Goal: Task Accomplishment & Management: Use online tool/utility

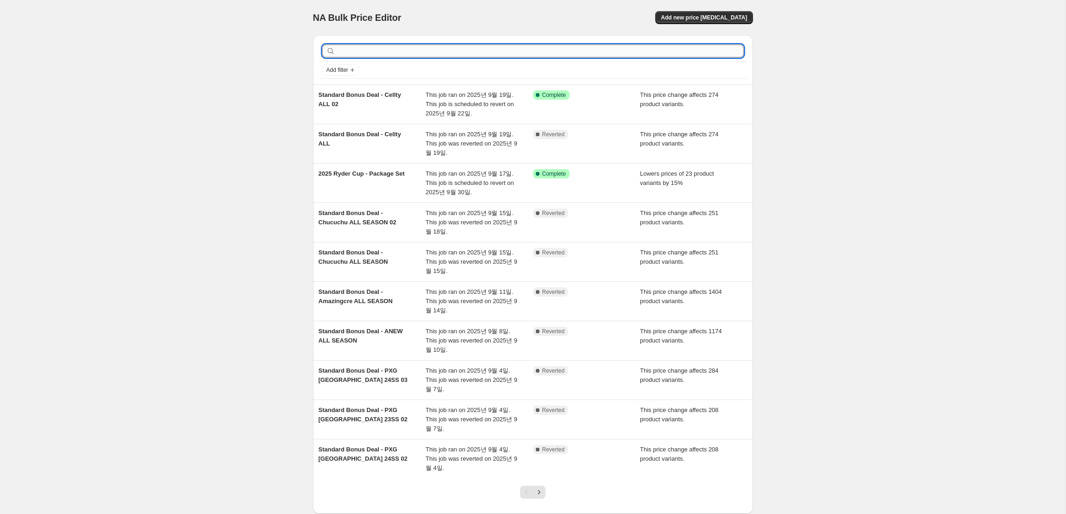
click at [578, 53] on input "text" at bounding box center [540, 50] width 407 height 13
type input "pxg"
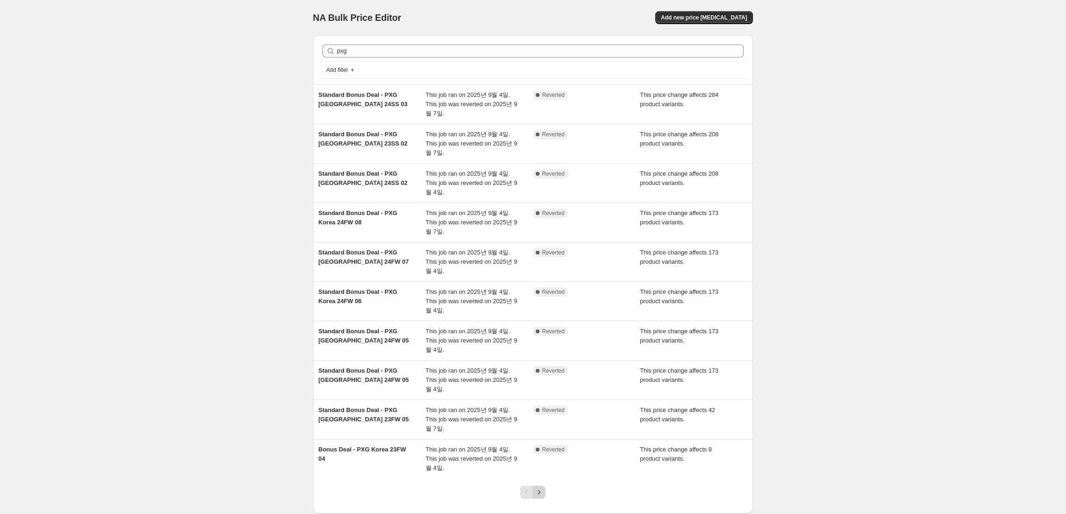
click at [539, 490] on icon "Next" at bounding box center [538, 491] width 9 height 9
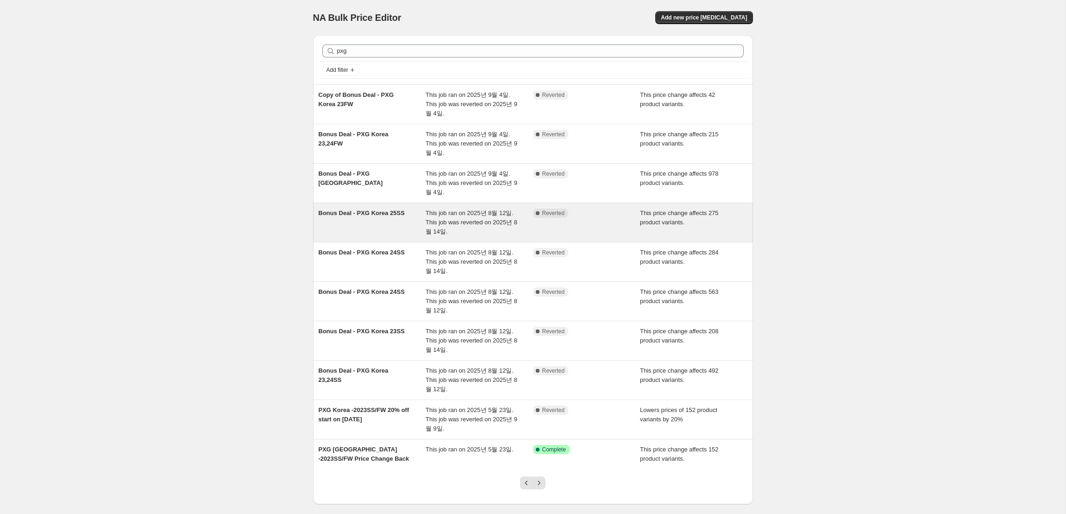
click at [474, 221] on span "This job ran on 2025년 8월 12일. This job was reverted on 2025년 8월 14일." at bounding box center [472, 221] width 92 height 25
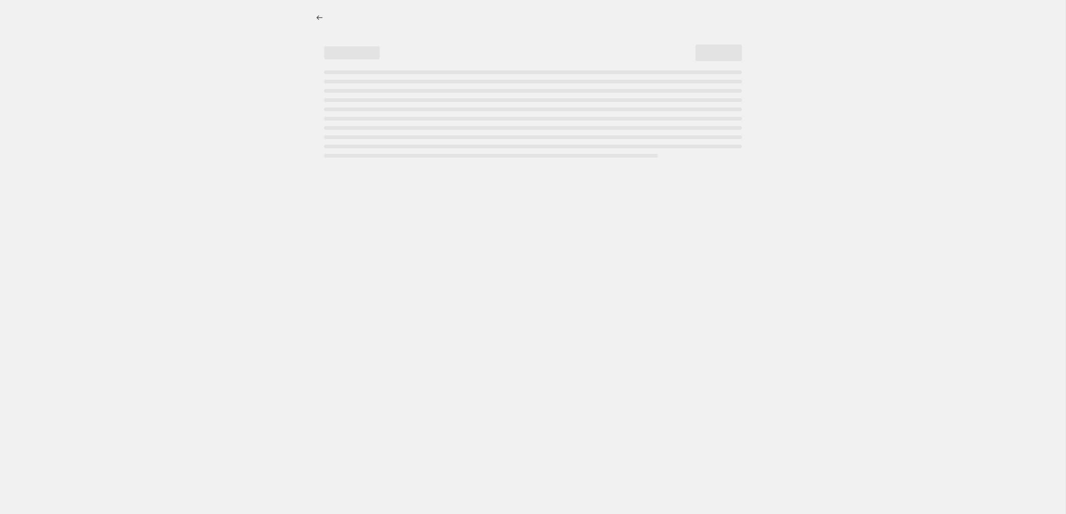
select select "margin"
select select "remove"
select select "collection"
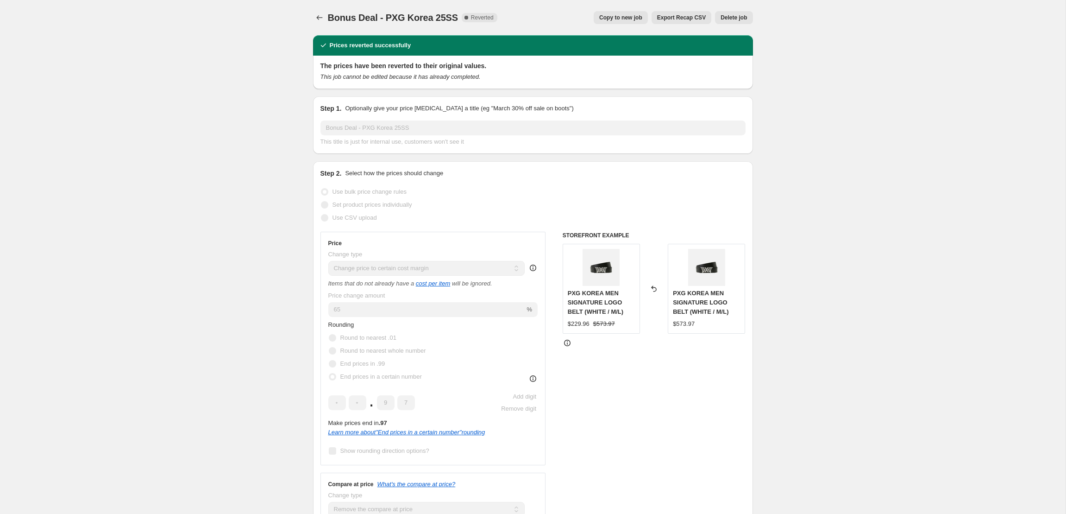
click at [696, 18] on span "Export Recap CSV" at bounding box center [681, 17] width 49 height 7
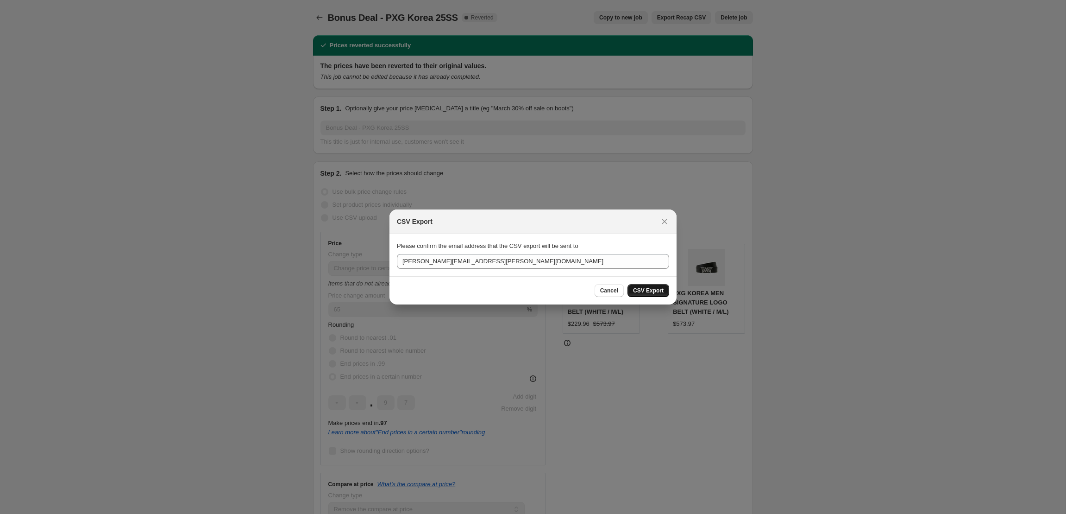
click at [641, 292] on span "CSV Export" at bounding box center [648, 290] width 31 height 7
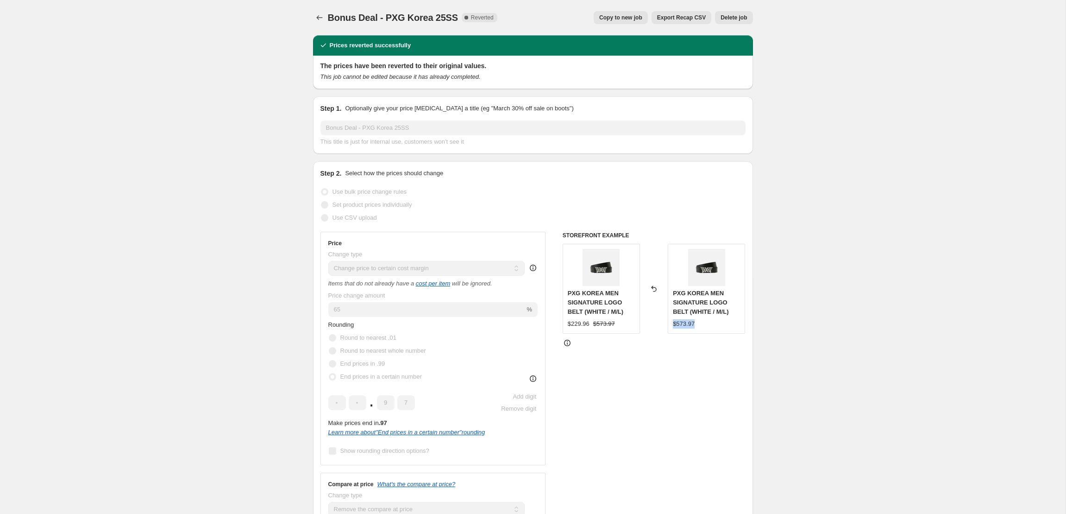
drag, startPoint x: 705, startPoint y: 324, endPoint x: 672, endPoint y: 320, distance: 33.7
click at [672, 320] on div "PXG KOREA MEN SIGNATURE LOGO BELT (WHITE / M/L) $573.97" at bounding box center [706, 289] width 77 height 90
click at [677, 322] on div "$573.97" at bounding box center [684, 323] width 22 height 9
drag, startPoint x: 677, startPoint y: 322, endPoint x: 697, endPoint y: 324, distance: 20.5
click at [697, 324] on div "$573.97" at bounding box center [706, 323] width 67 height 9
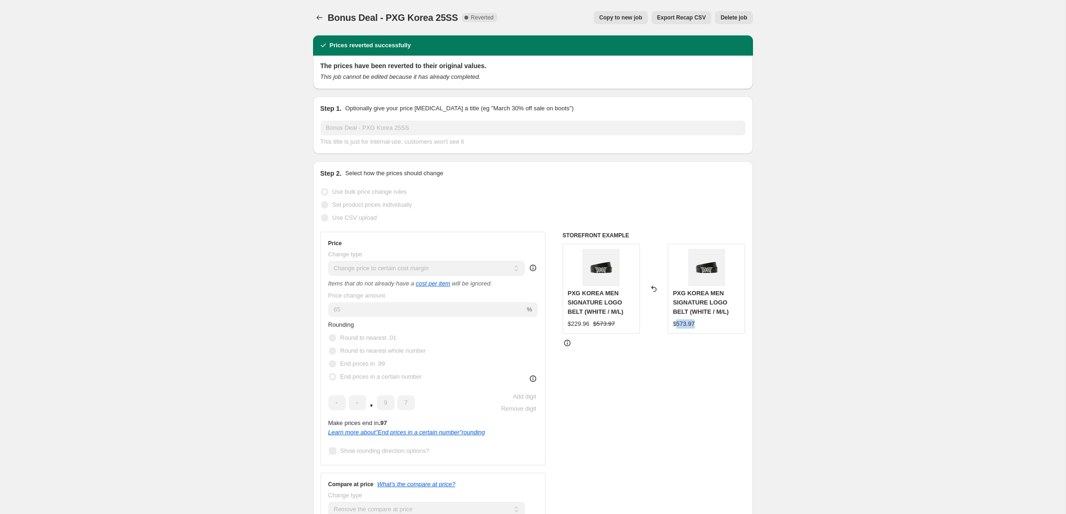
copy div "573.97"
click at [323, 19] on icon "Price change jobs" at bounding box center [319, 17] width 9 height 9
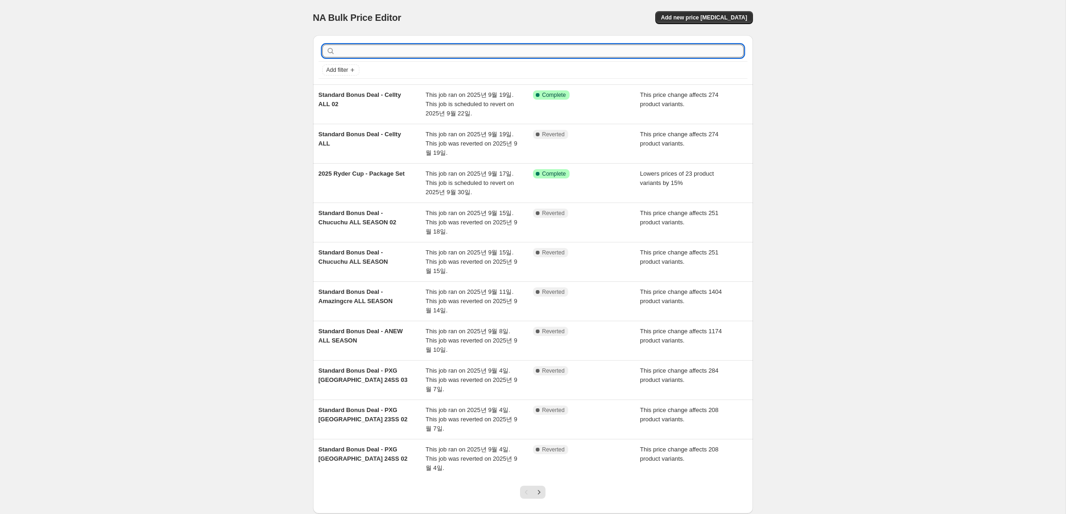
click at [450, 53] on input "text" at bounding box center [540, 50] width 407 height 13
type input "po"
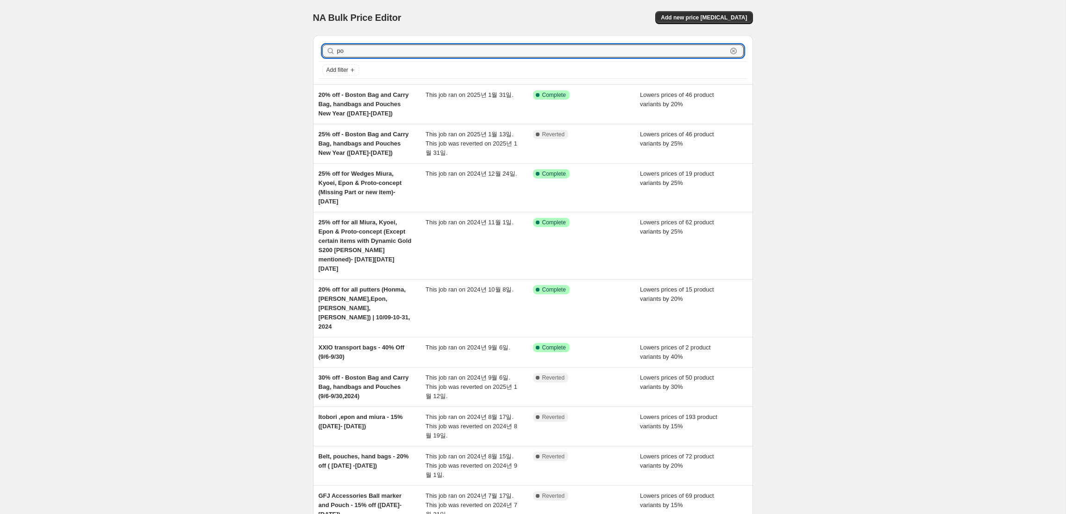
drag, startPoint x: 424, startPoint y: 51, endPoint x: 340, endPoint y: 41, distance: 83.9
click at [340, 41] on div "po Clear" at bounding box center [533, 51] width 429 height 20
type input "pxg"
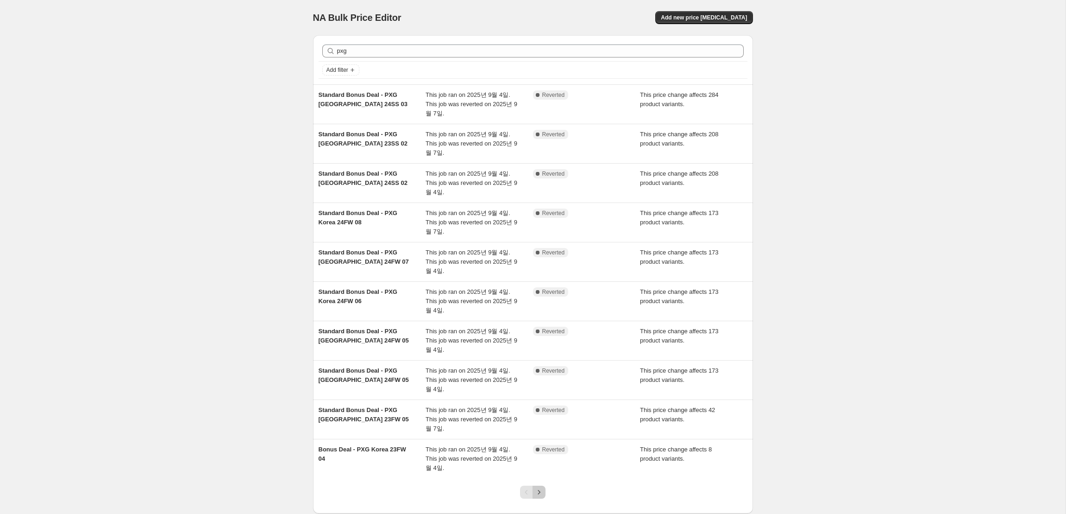
click at [540, 491] on icon "Next" at bounding box center [538, 491] width 9 height 9
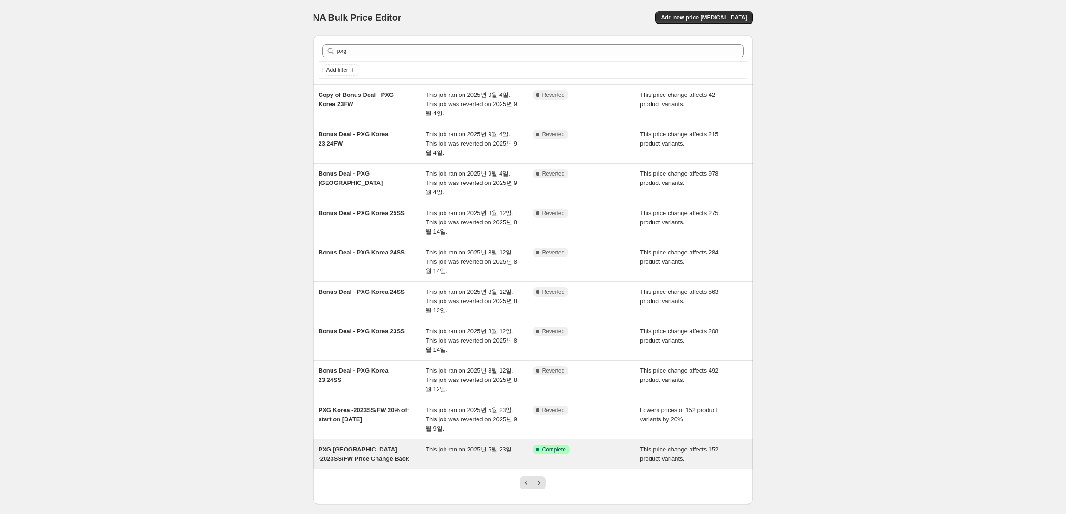
click at [387, 454] on div "PXG Korea -2023SS/FW Price Change Back" at bounding box center [372, 454] width 107 height 19
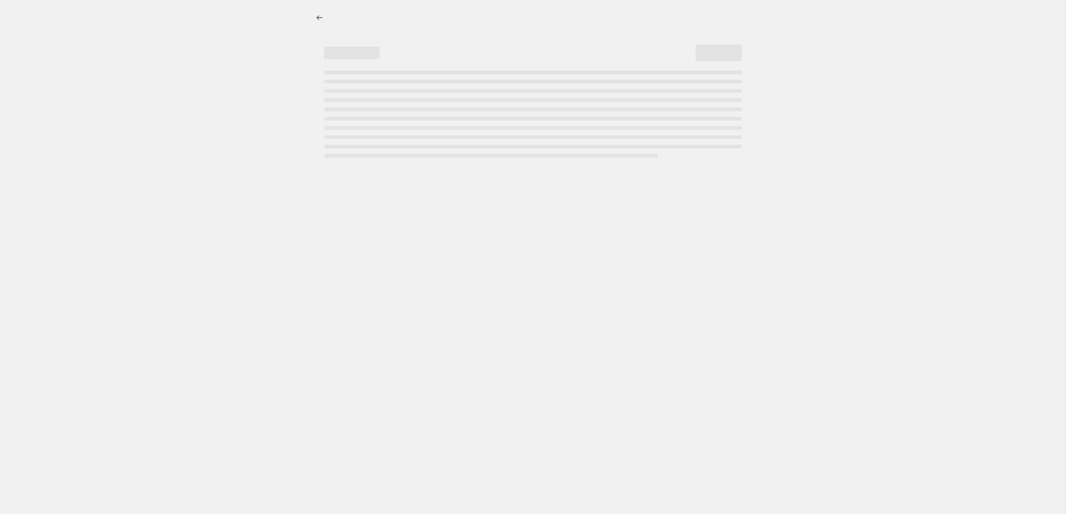
select select "ecap"
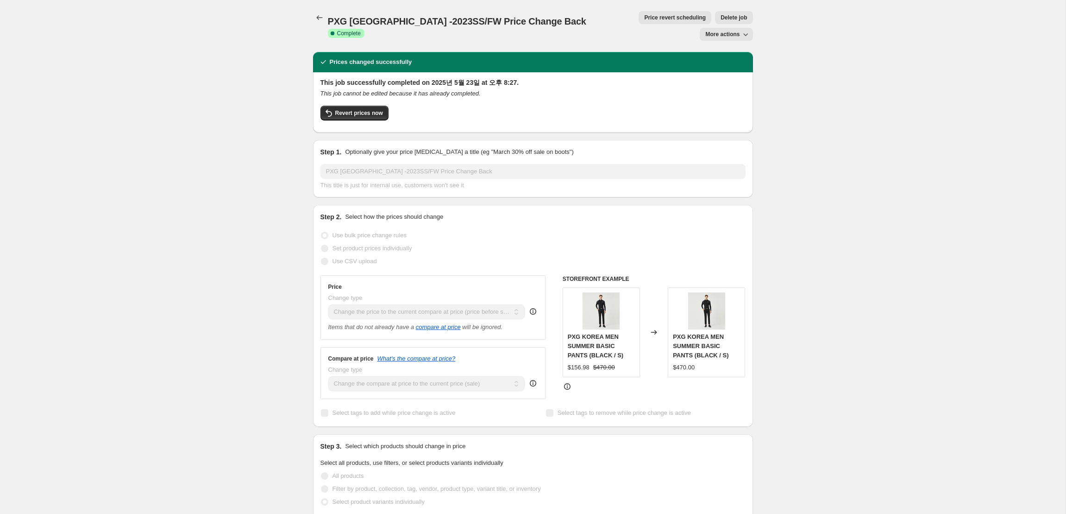
click at [738, 31] on span "More actions" at bounding box center [722, 34] width 34 height 7
click at [741, 52] on span "Export Recap CSV" at bounding box center [730, 52] width 50 height 7
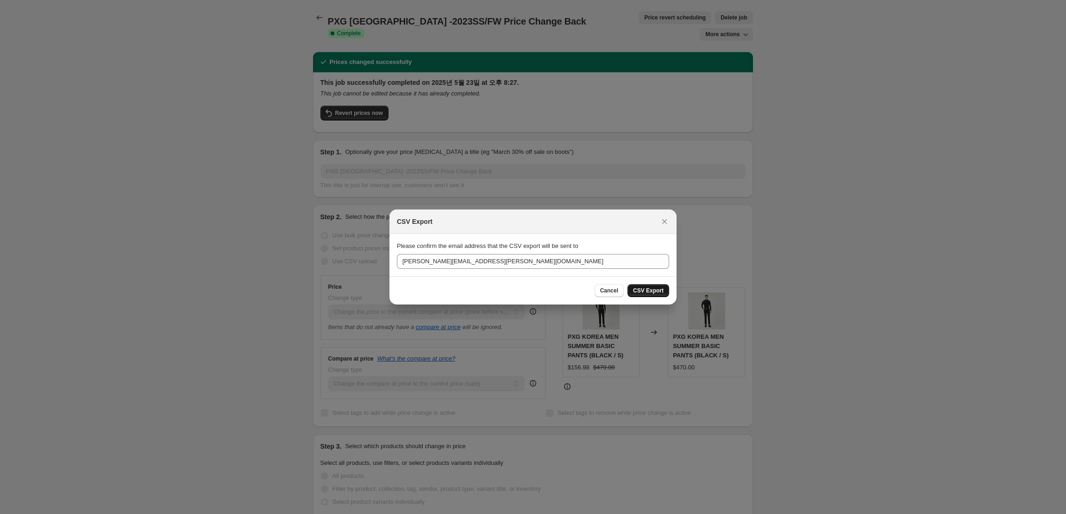
click at [644, 289] on span "CSV Export" at bounding box center [648, 290] width 31 height 7
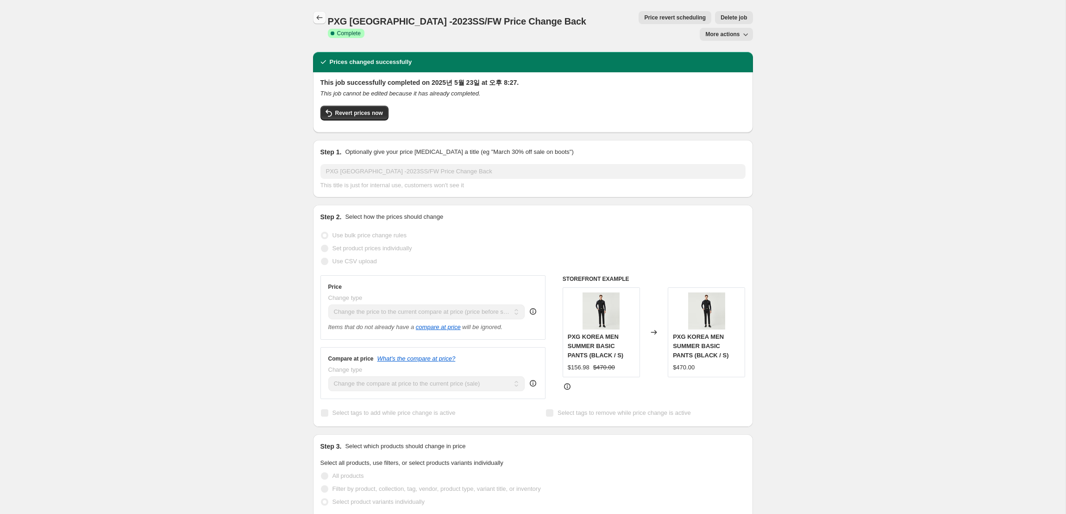
click at [319, 19] on icon "Price change jobs" at bounding box center [319, 17] width 9 height 9
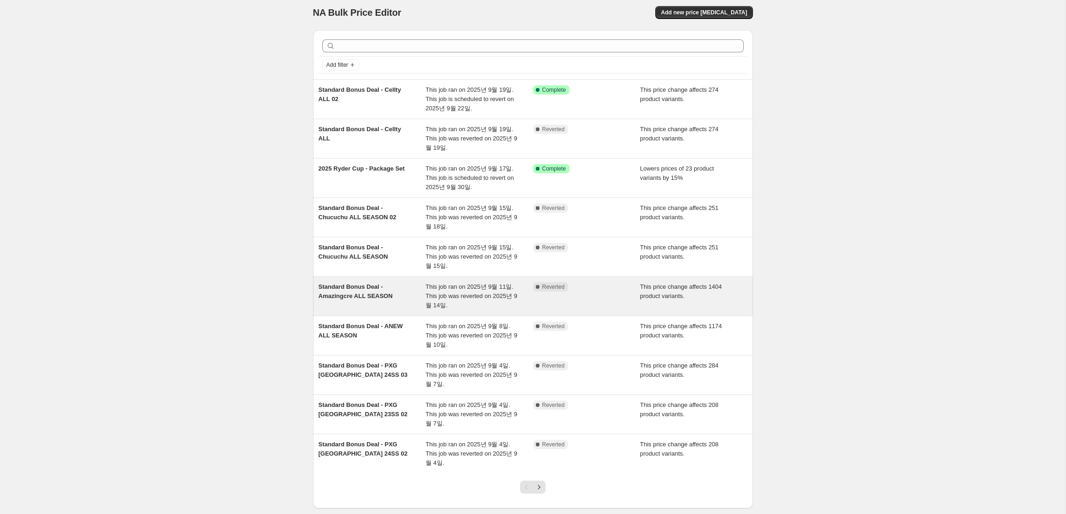
scroll to position [8, 0]
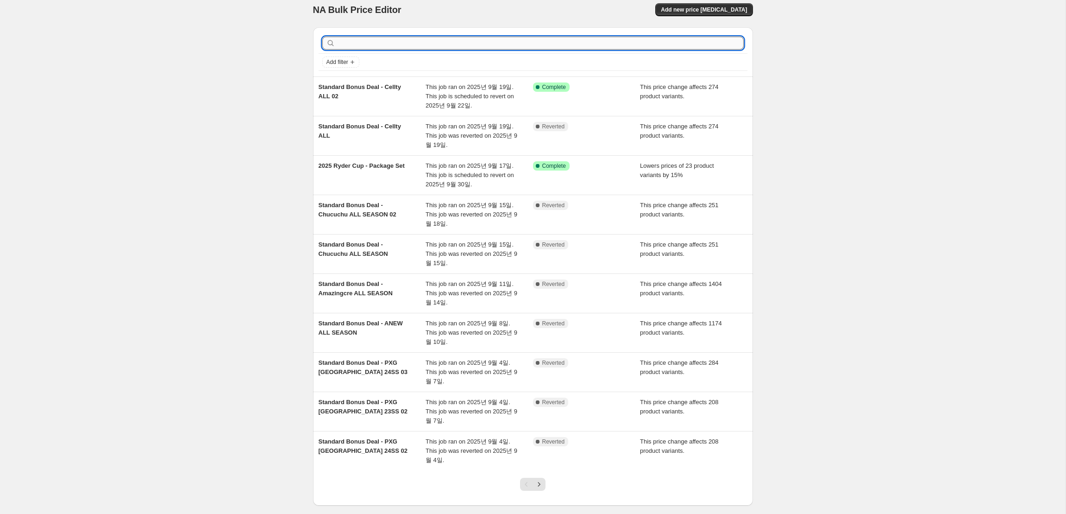
click at [417, 42] on input "text" at bounding box center [540, 43] width 407 height 13
type input "p"
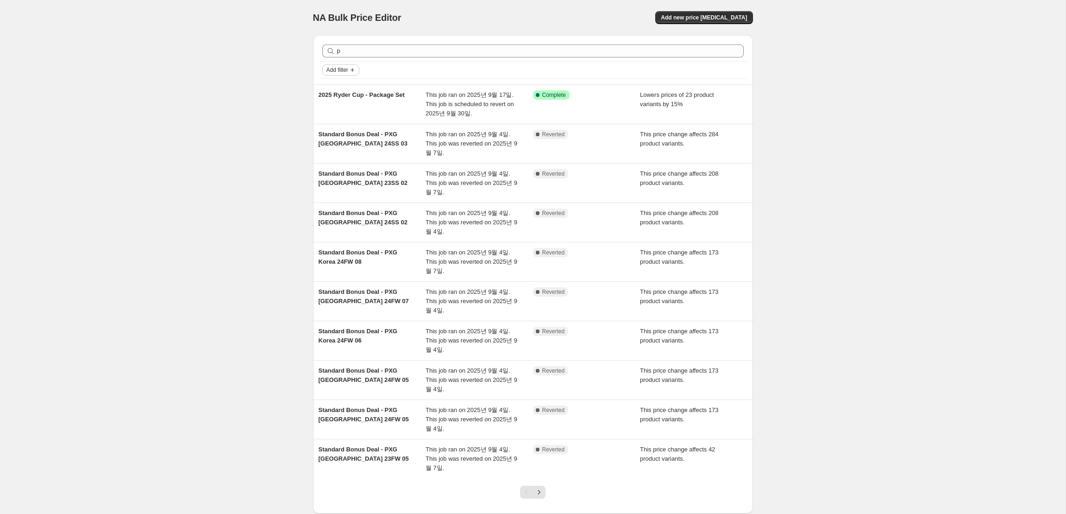
click at [329, 69] on span "Add filter" at bounding box center [337, 69] width 22 height 7
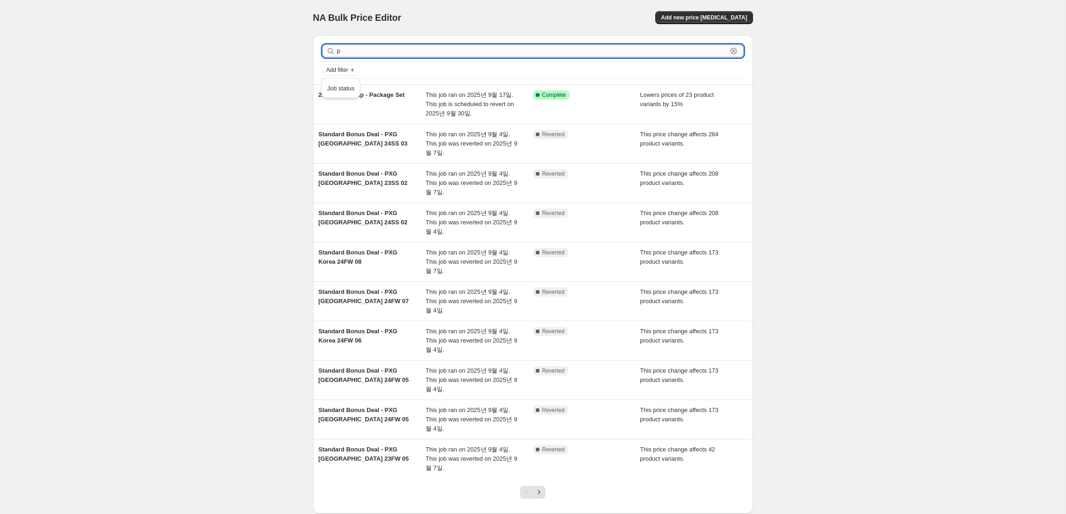
click at [354, 55] on input "p" at bounding box center [532, 50] width 390 height 13
type input "pxg"
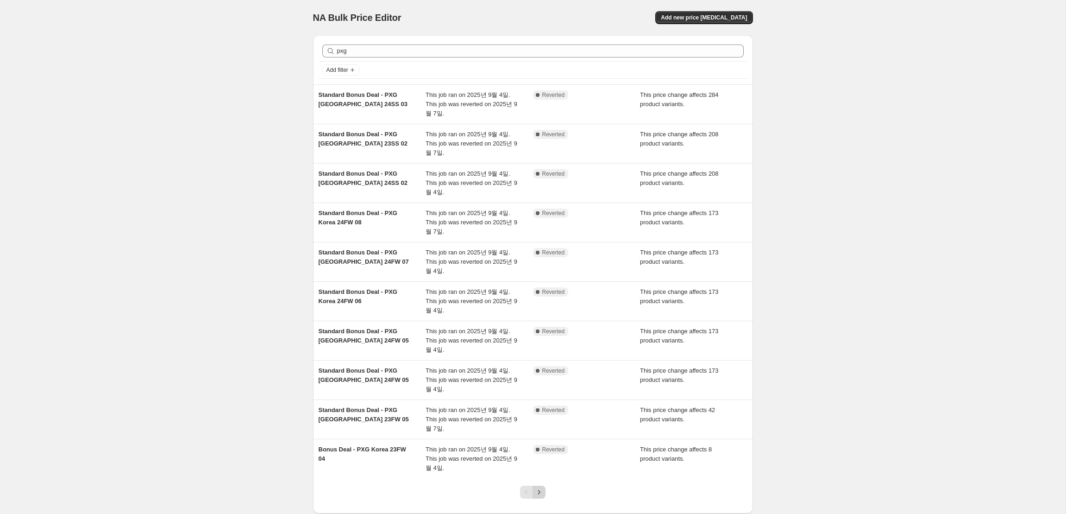
click at [543, 488] on icon "Next" at bounding box center [538, 491] width 9 height 9
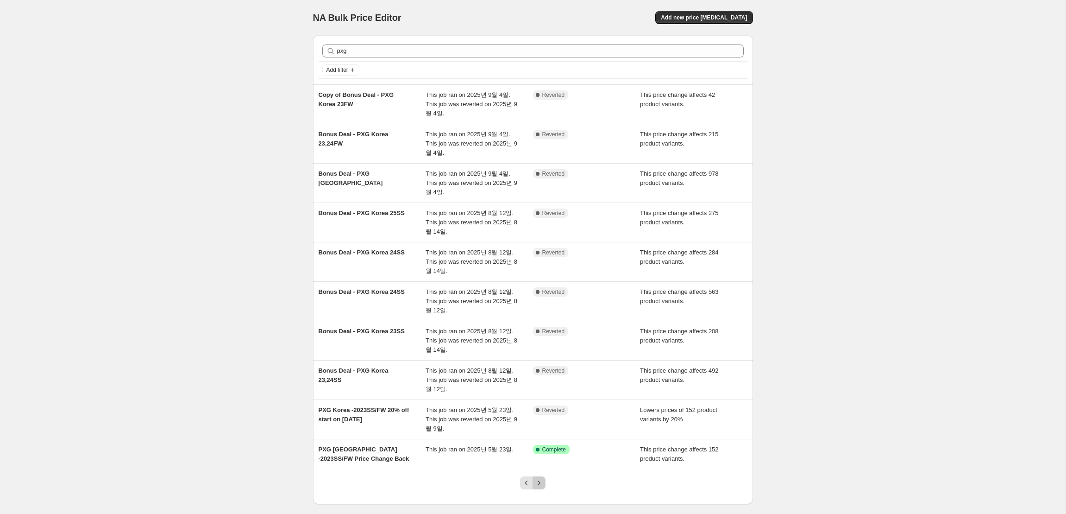
click at [543, 488] on button "Next" at bounding box center [539, 482] width 13 height 13
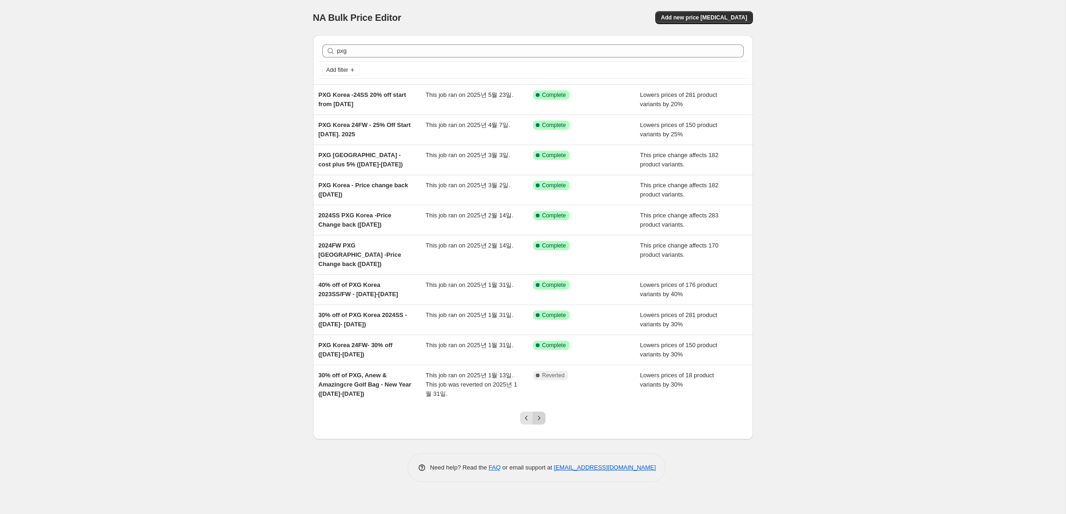
click at [539, 413] on icon "Next" at bounding box center [538, 417] width 9 height 9
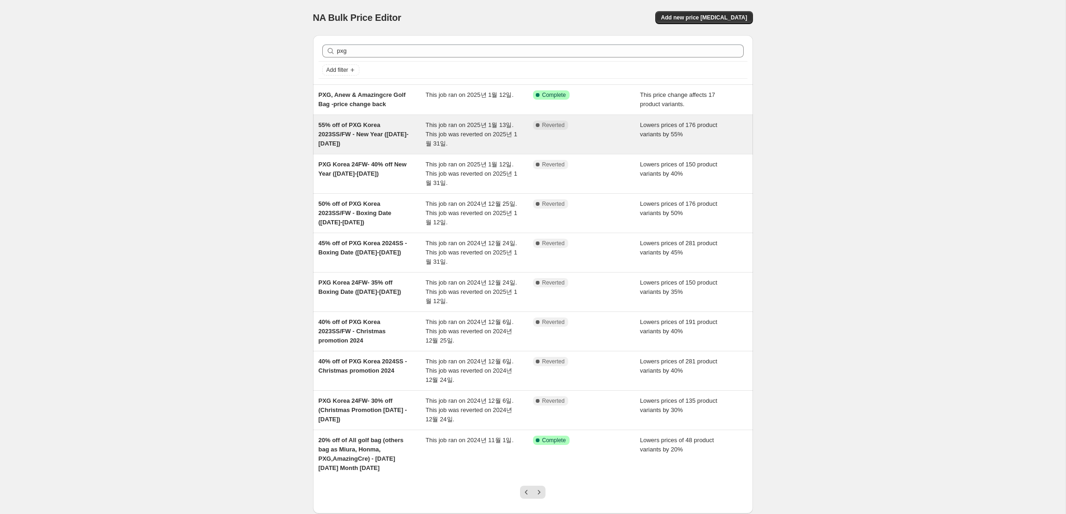
click at [387, 133] on span "55% off of PXG Korea 2023SS/FW - New Year (Jan.13-31 2025)" at bounding box center [364, 133] width 90 height 25
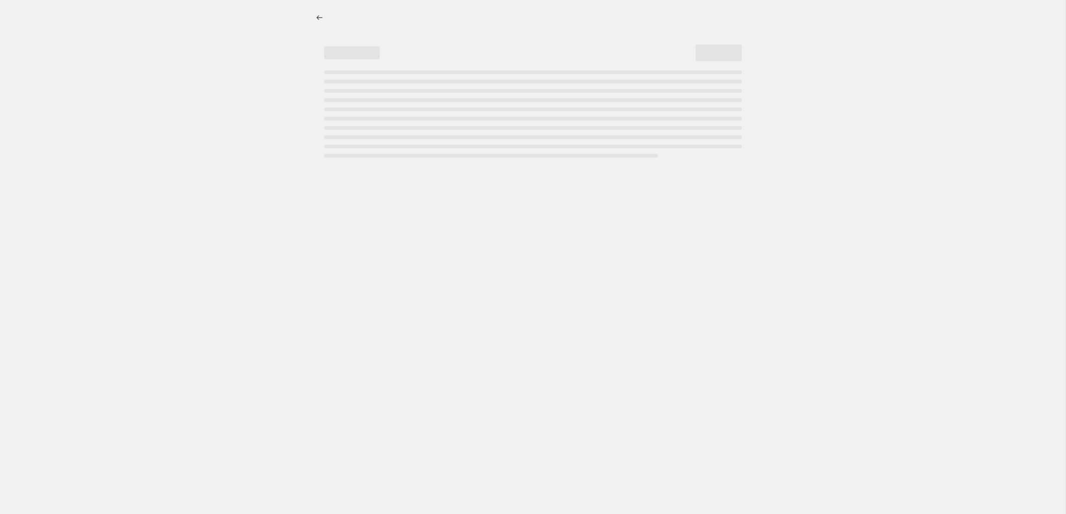
select select "percentage"
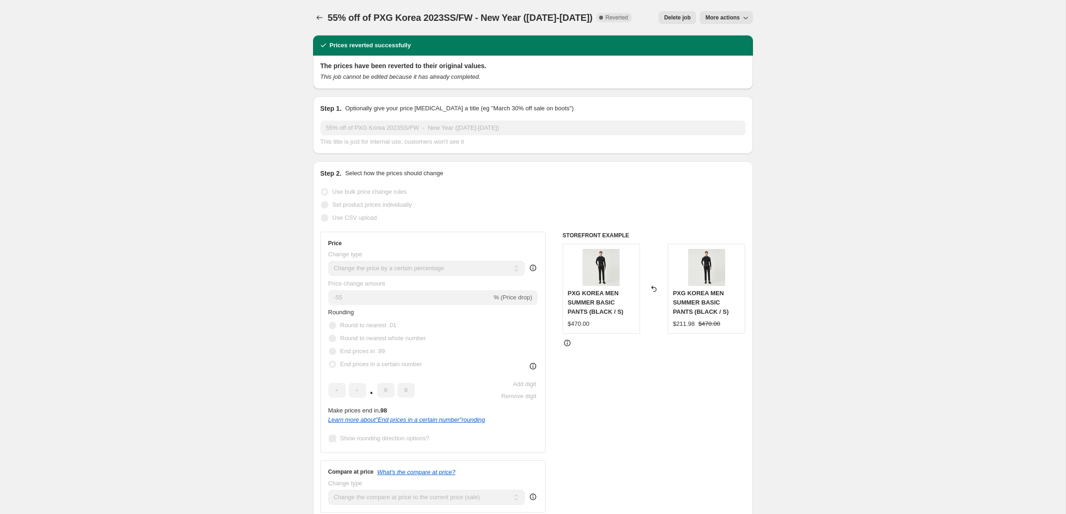
click at [725, 22] on button "More actions" at bounding box center [726, 17] width 53 height 13
click at [722, 55] on span "Export Recap CSV" at bounding box center [730, 52] width 50 height 7
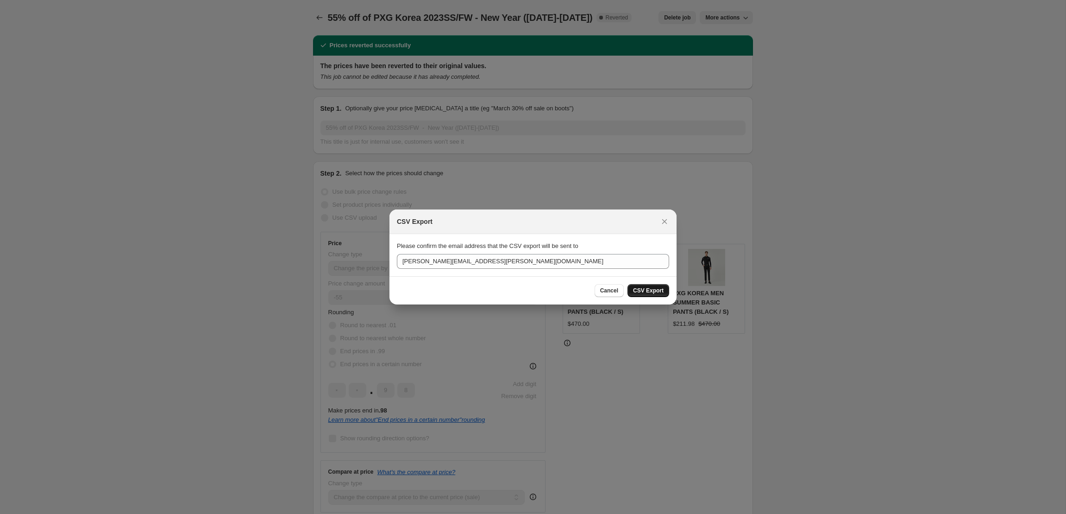
click at [647, 291] on span "CSV Export" at bounding box center [648, 290] width 31 height 7
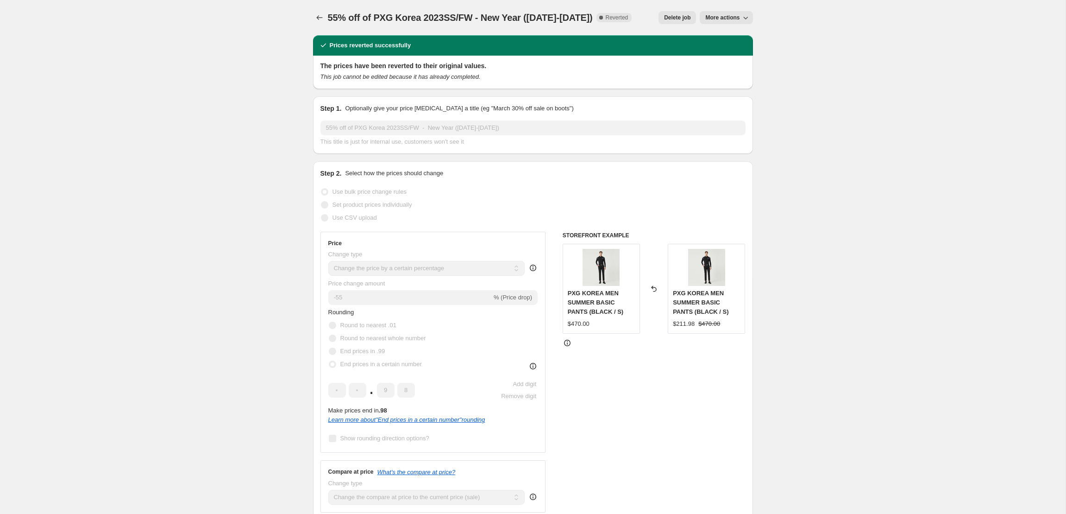
click at [332, 19] on span "55% off of PXG Korea 2023SS/FW - New Year (Jan.13-31 2025)" at bounding box center [460, 18] width 265 height 10
click at [321, 19] on icon "Price change jobs" at bounding box center [319, 17] width 9 height 9
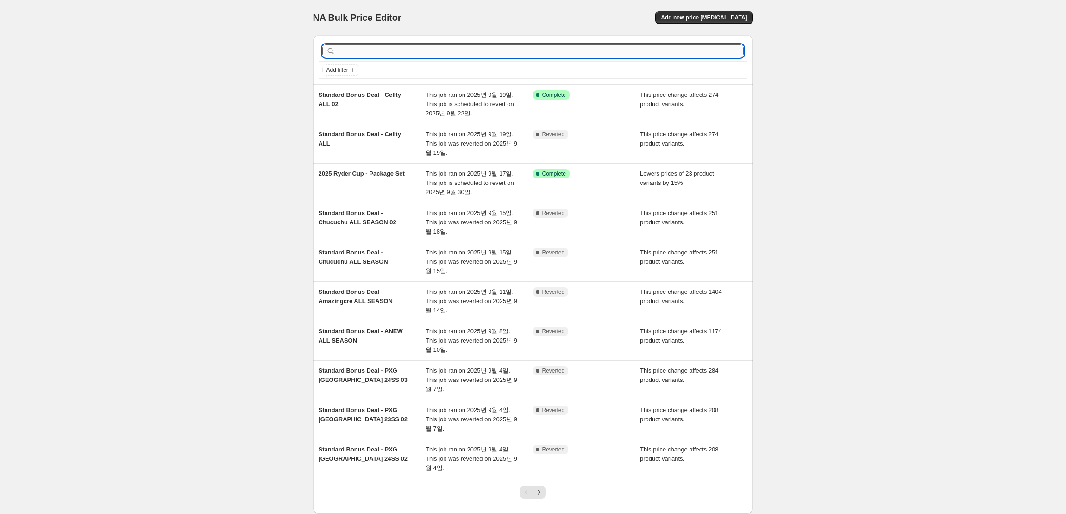
click at [483, 48] on input "text" at bounding box center [540, 50] width 407 height 13
type input "pxg"
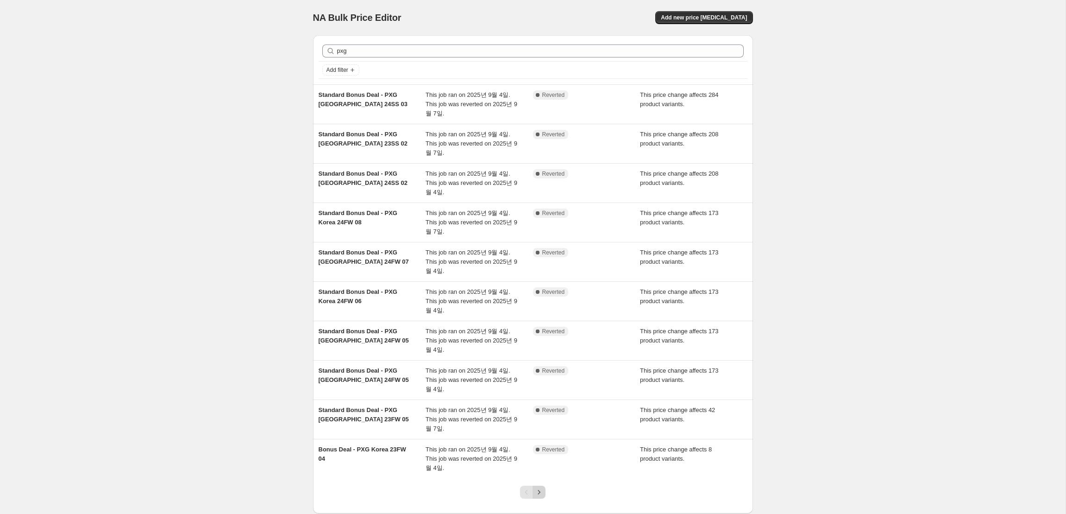
click at [539, 491] on icon "Next" at bounding box center [538, 491] width 9 height 9
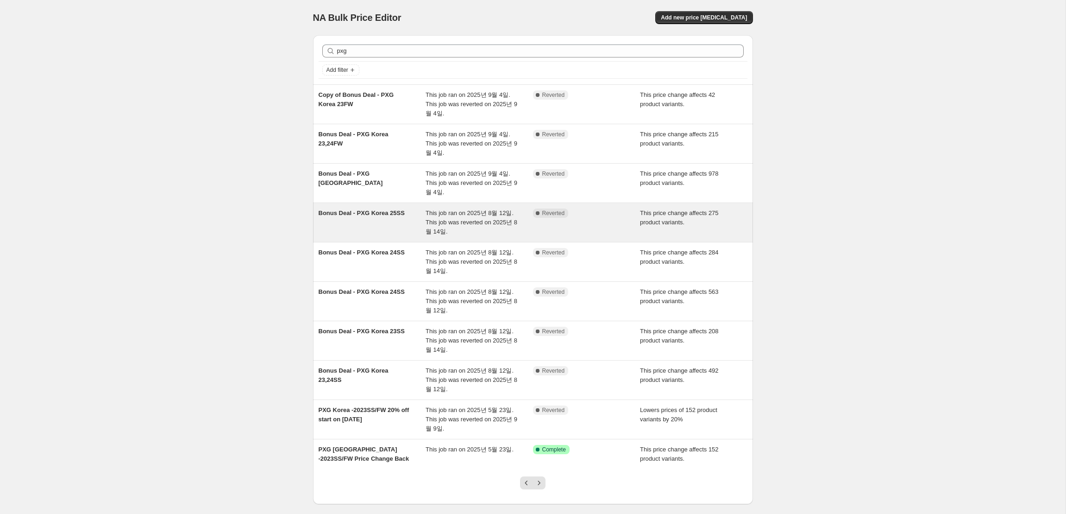
click at [408, 213] on div "Bonus Deal - PXG Korea 25SS" at bounding box center [372, 222] width 107 height 28
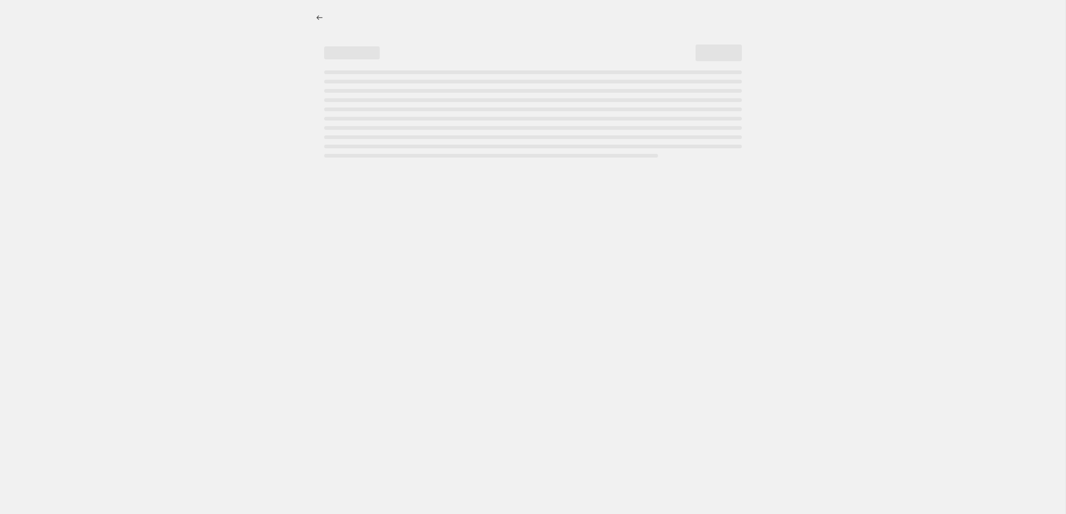
select select "margin"
select select "remove"
select select "collection"
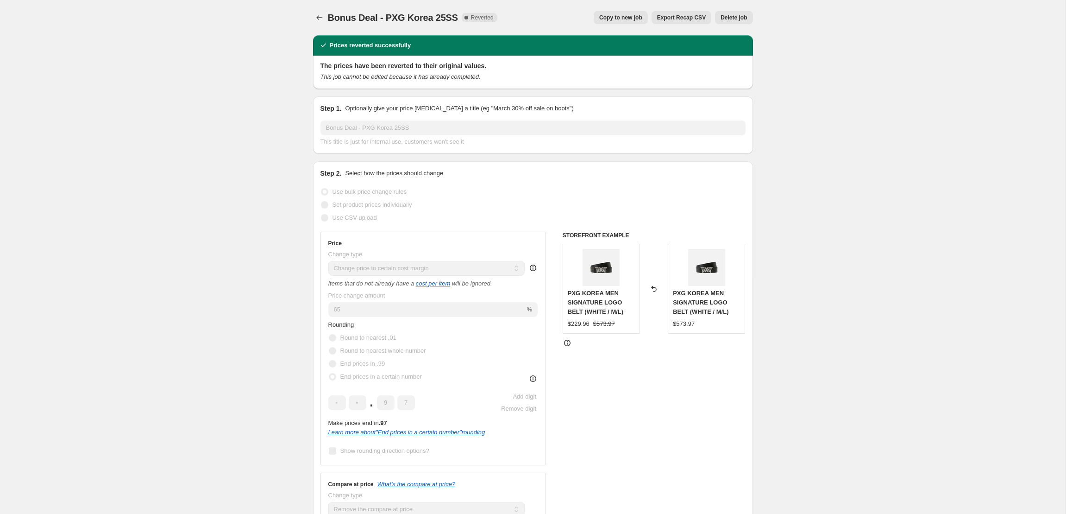
click at [697, 16] on span "Export Recap CSV" at bounding box center [681, 17] width 49 height 7
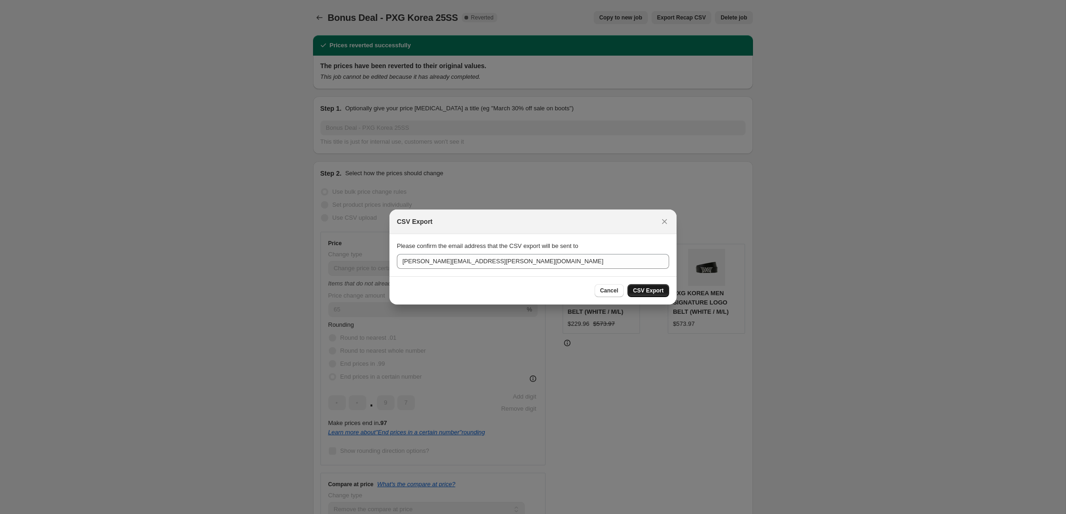
click at [640, 295] on button "CSV Export" at bounding box center [649, 290] width 42 height 13
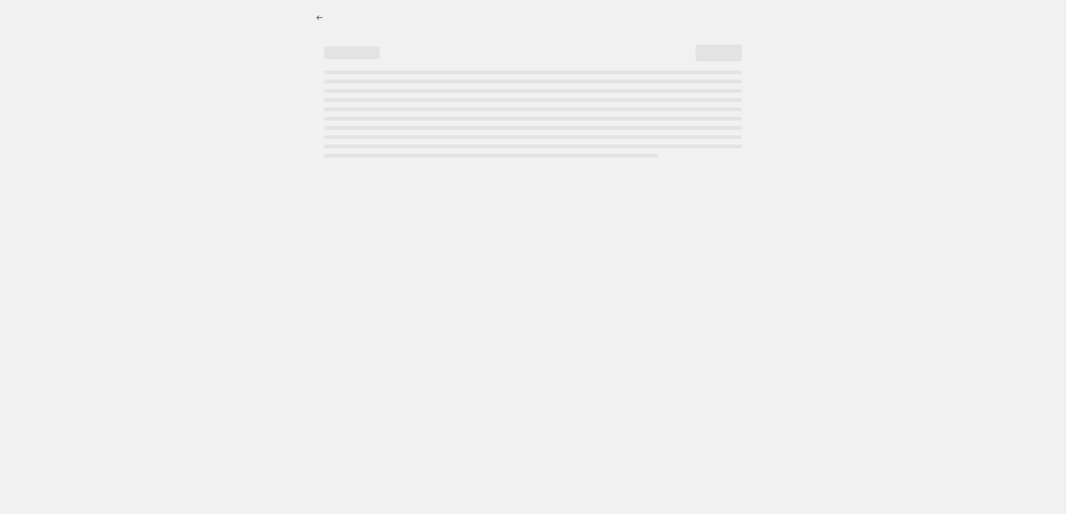
select select "percentage"
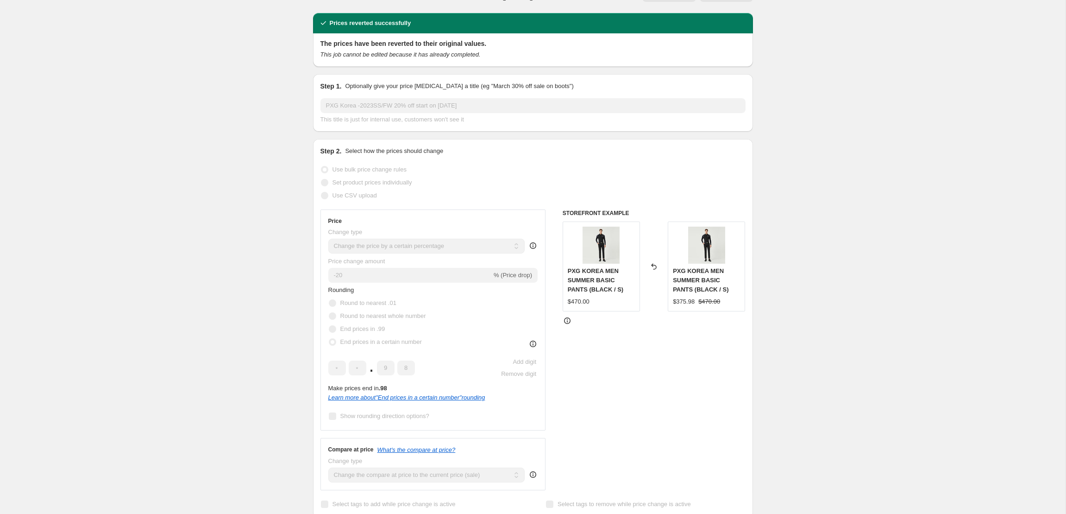
scroll to position [8, 0]
